Goal: Complete application form: Complete application form

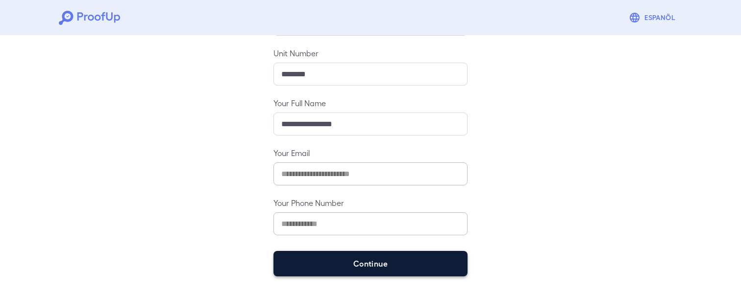
click at [392, 267] on button "Continue" at bounding box center [370, 263] width 194 height 25
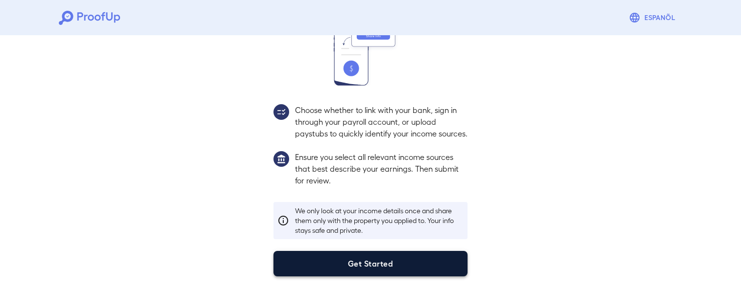
click at [392, 268] on button "Get Started" at bounding box center [370, 263] width 194 height 25
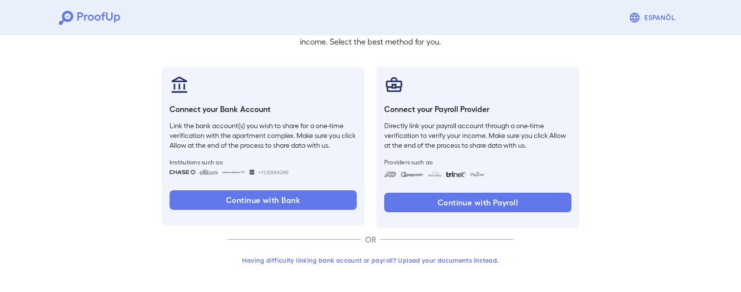
click at [392, 265] on button "Having difficulty linking bank account or payroll? Upload your documents instea…" at bounding box center [370, 261] width 286 height 18
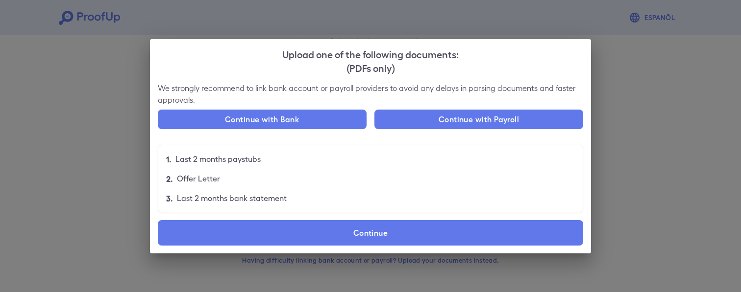
click at [389, 216] on div "We strongly recommend to link bank account or payroll providers to avoid any de…" at bounding box center [370, 167] width 441 height 171
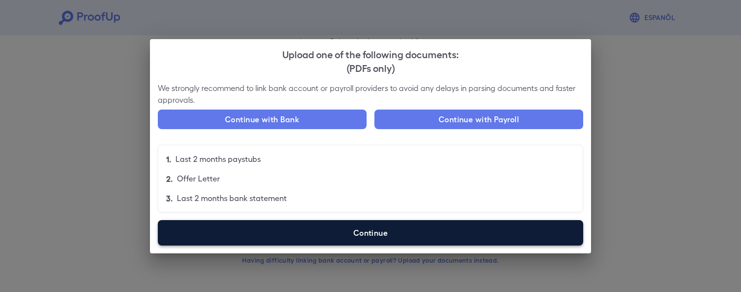
click at [386, 229] on label "Continue" at bounding box center [370, 232] width 425 height 25
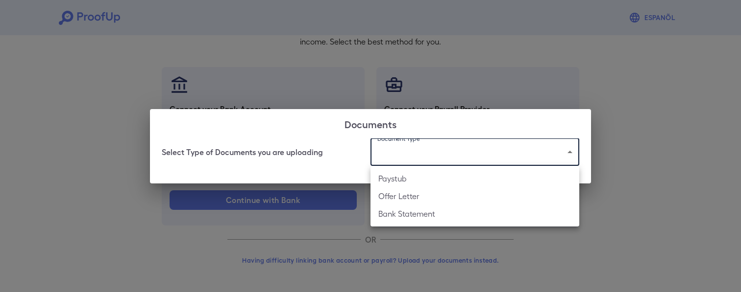
click at [399, 148] on body "Espanõl Go back How Would You Like to Verify Your Income? There are multiple wa…" at bounding box center [370, 105] width 741 height 374
click at [399, 172] on li "Paystub" at bounding box center [474, 179] width 209 height 18
type input "*******"
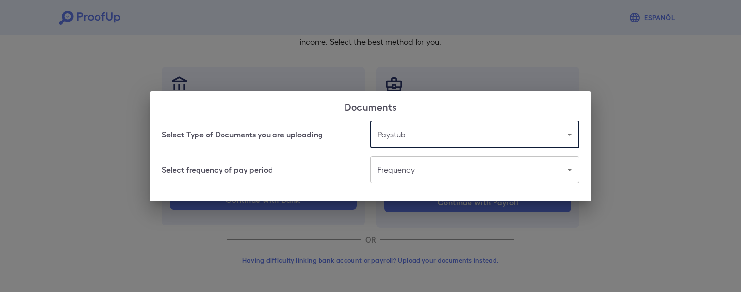
click at [350, 175] on div "Select frequency of pay period Frequency ​ ​" at bounding box center [370, 169] width 417 height 27
click at [383, 172] on body "Espanõl Go back How Would You Like to Verify Your Income? There are multiple wa…" at bounding box center [370, 105] width 741 height 374
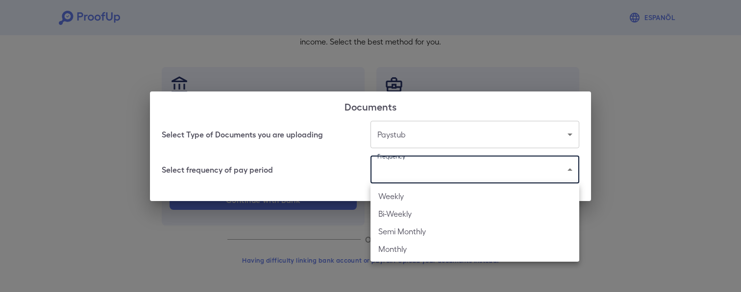
click at [395, 203] on li "Weekly" at bounding box center [474, 197] width 209 height 18
type input "******"
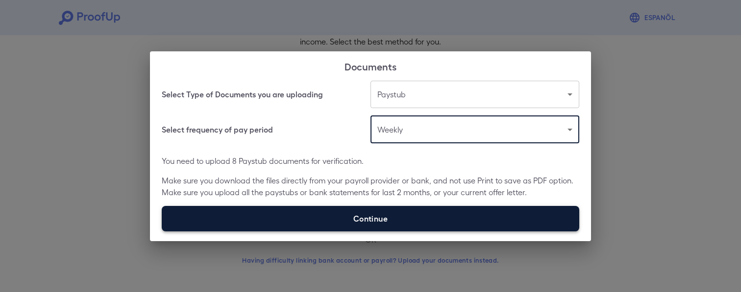
click at [358, 210] on label "Continue" at bounding box center [370, 218] width 417 height 25
click at [162, 231] on input "Continue" at bounding box center [162, 231] width 0 height 0
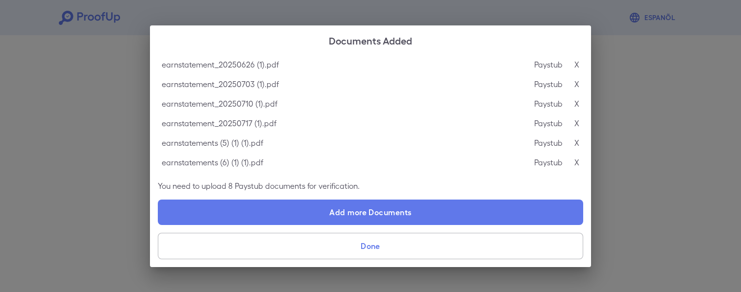
click at [419, 242] on button "Done" at bounding box center [370, 246] width 425 height 26
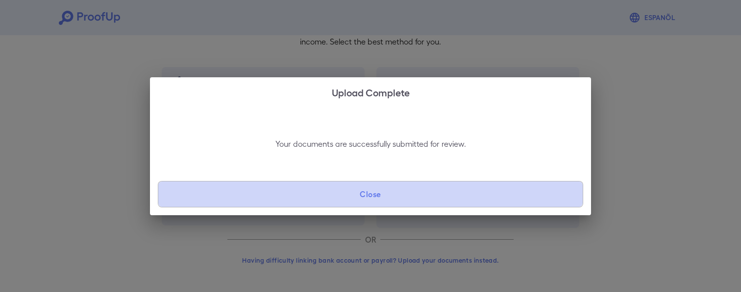
click at [372, 193] on button "Close" at bounding box center [370, 194] width 425 height 26
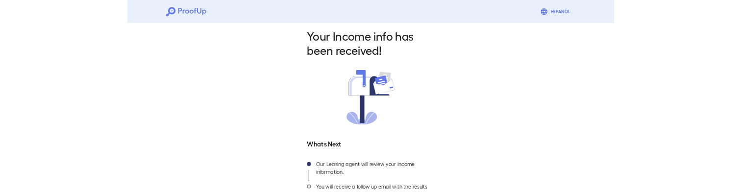
scroll to position [82, 0]
